Goal: Navigation & Orientation: Understand site structure

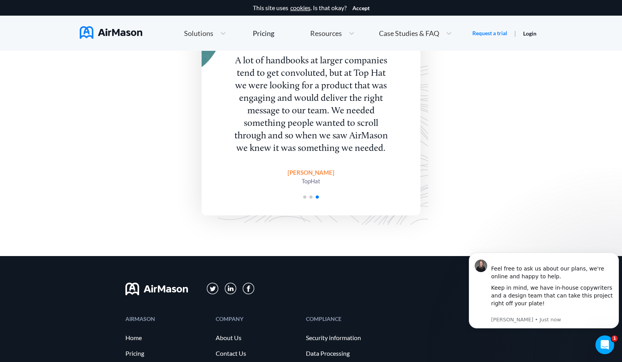
scroll to position [1899, 0]
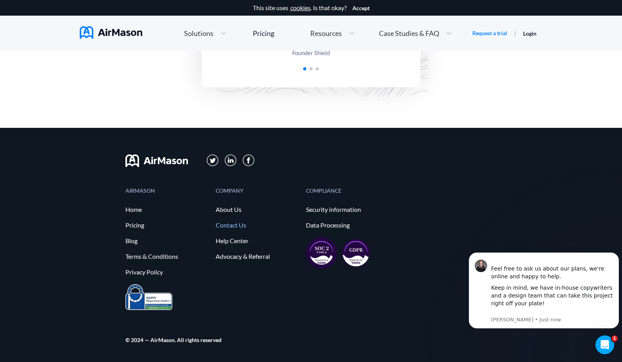
click at [228, 225] on link "Contact Us" at bounding box center [257, 224] width 82 height 7
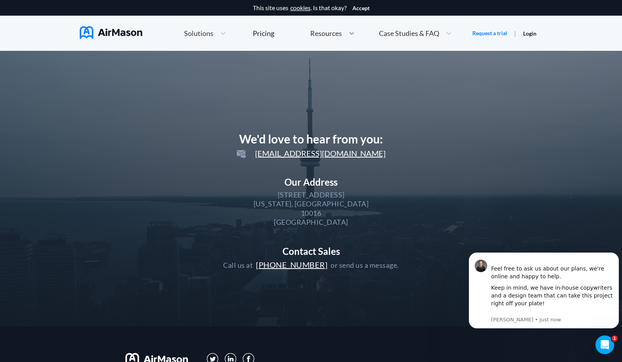
click at [349, 33] on icon at bounding box center [351, 33] width 5 height 3
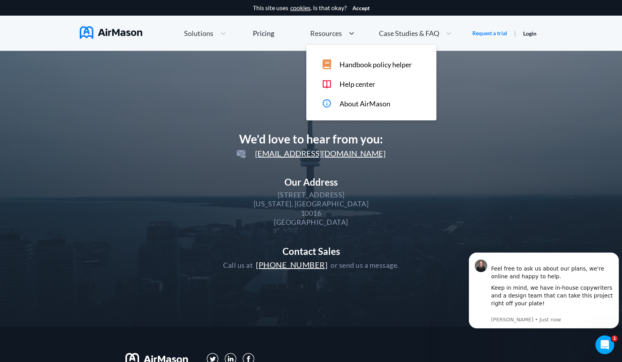
click at [212, 35] on span "Solutions" at bounding box center [198, 33] width 29 height 7
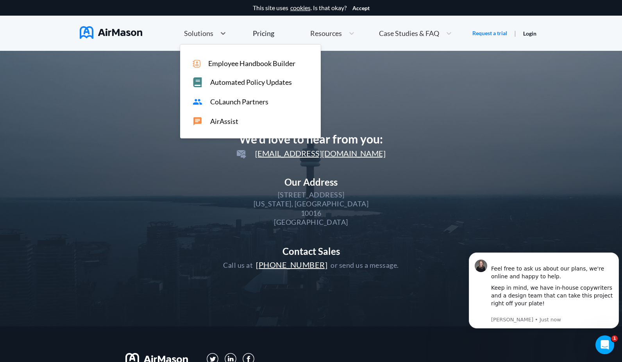
click at [257, 100] on span "CoLaunch Partners" at bounding box center [239, 102] width 58 height 8
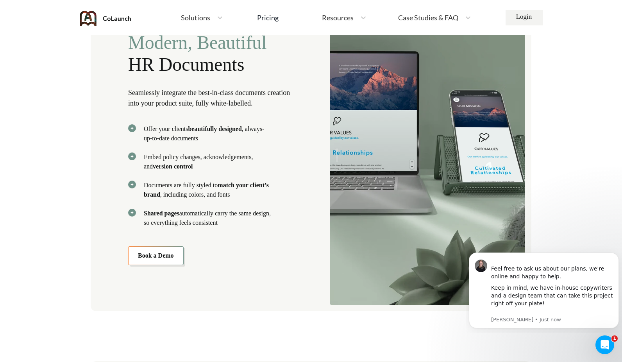
scroll to position [873, 0]
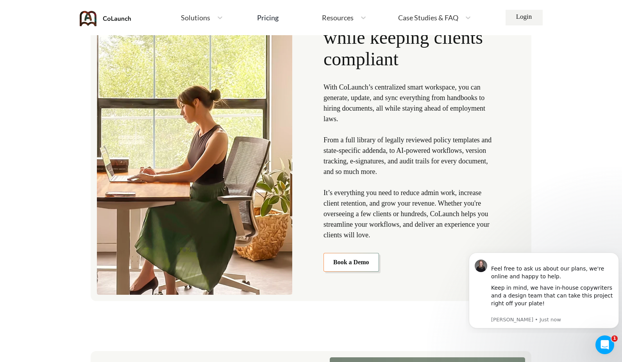
click at [429, 20] on span "Case Studies & FAQ" at bounding box center [428, 17] width 60 height 7
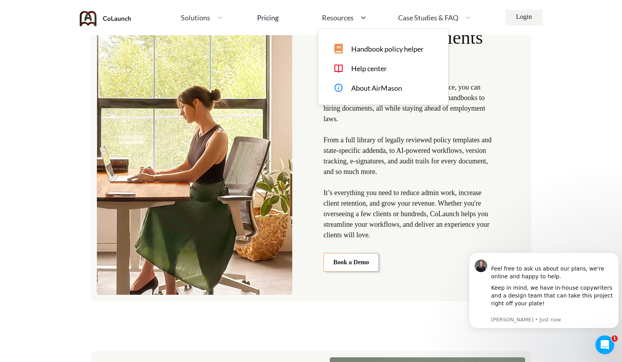
scroll to position [495, 0]
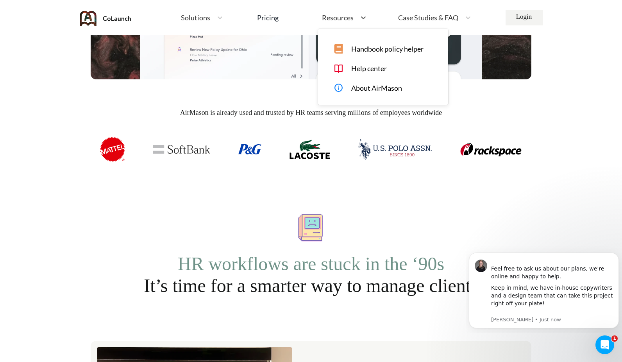
click at [356, 18] on div "Resources" at bounding box center [337, 18] width 38 height 10
click at [277, 19] on div "Pricing" at bounding box center [267, 17] width 21 height 7
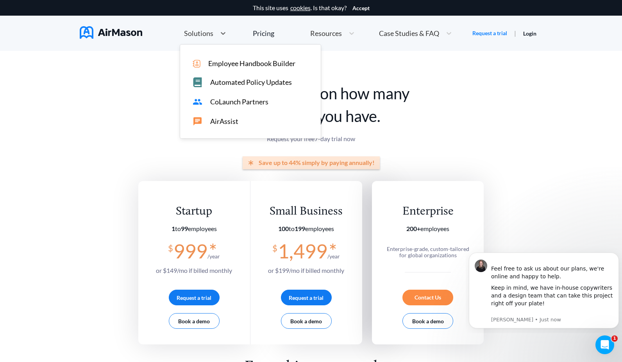
click at [207, 29] on div "Solutions" at bounding box center [198, 34] width 36 height 10
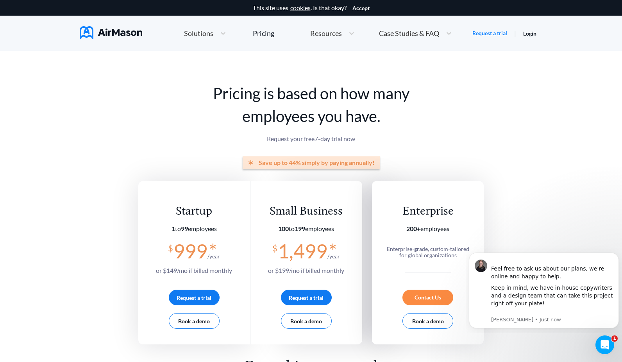
click at [109, 30] on img at bounding box center [111, 32] width 62 height 12
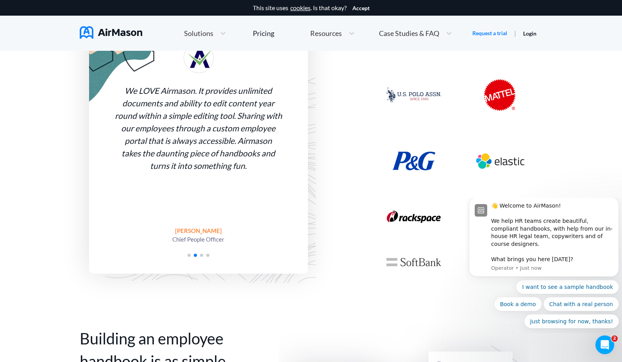
scroll to position [703, 0]
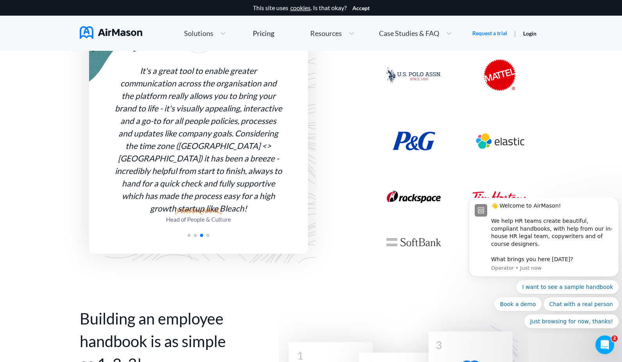
click at [187, 234] on span "Go to slide 1" at bounding box center [188, 235] width 3 height 3
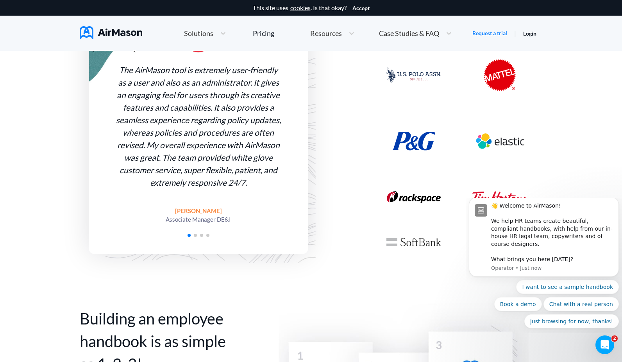
click at [196, 236] on span "Go to slide 2" at bounding box center [195, 235] width 3 height 3
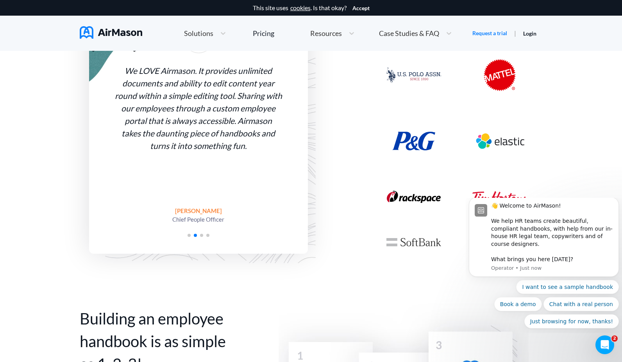
click at [202, 236] on div at bounding box center [198, 234] width 219 height 7
click at [202, 236] on span "Go to slide 3" at bounding box center [201, 235] width 3 height 3
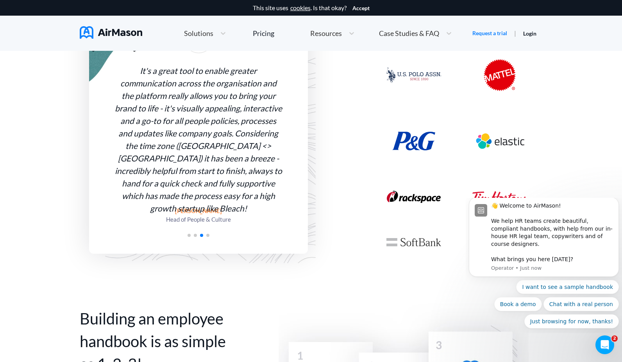
click at [207, 235] on span "Go to slide 4" at bounding box center [207, 235] width 3 height 3
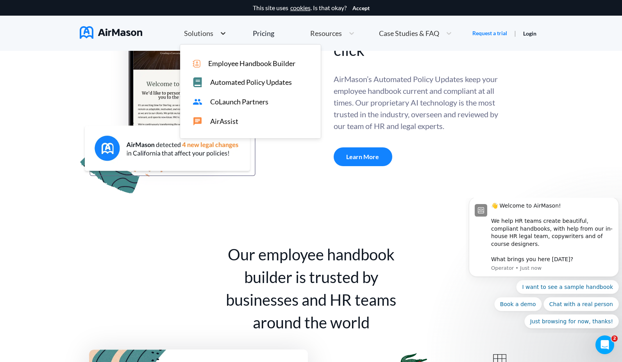
scroll to position [5, 0]
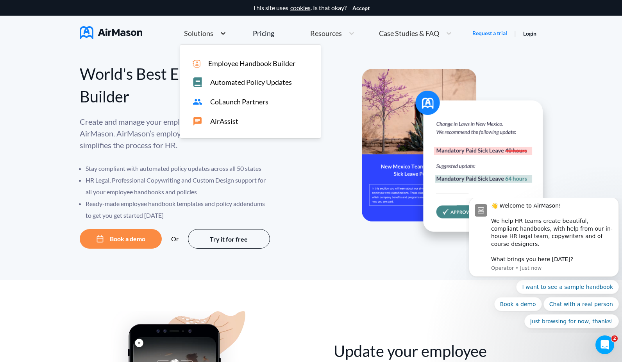
click at [219, 32] on icon at bounding box center [223, 33] width 8 height 8
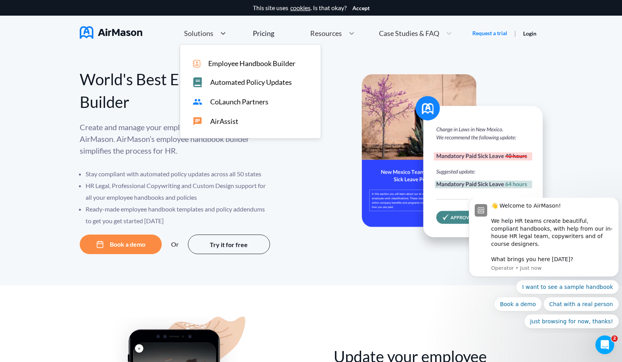
click at [345, 34] on div at bounding box center [352, 33] width 14 height 8
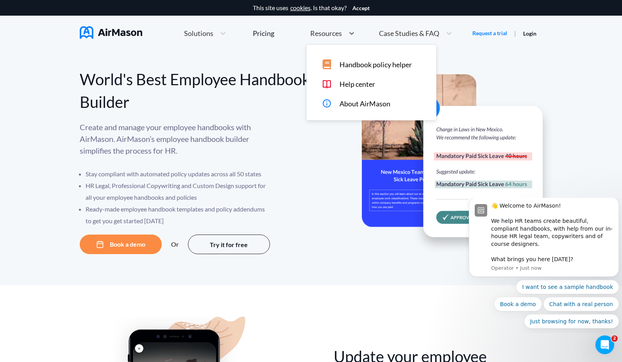
click at [365, 100] on div "About AirMason" at bounding box center [377, 103] width 110 height 10
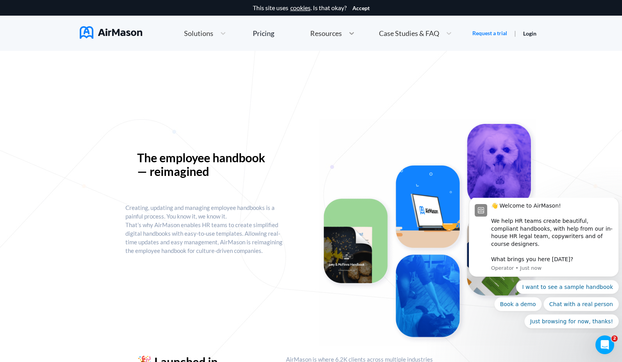
click at [351, 37] on icon at bounding box center [352, 33] width 8 height 8
click at [363, 103] on span "About AirMason" at bounding box center [364, 104] width 51 height 8
